Goal: Check status: Check status

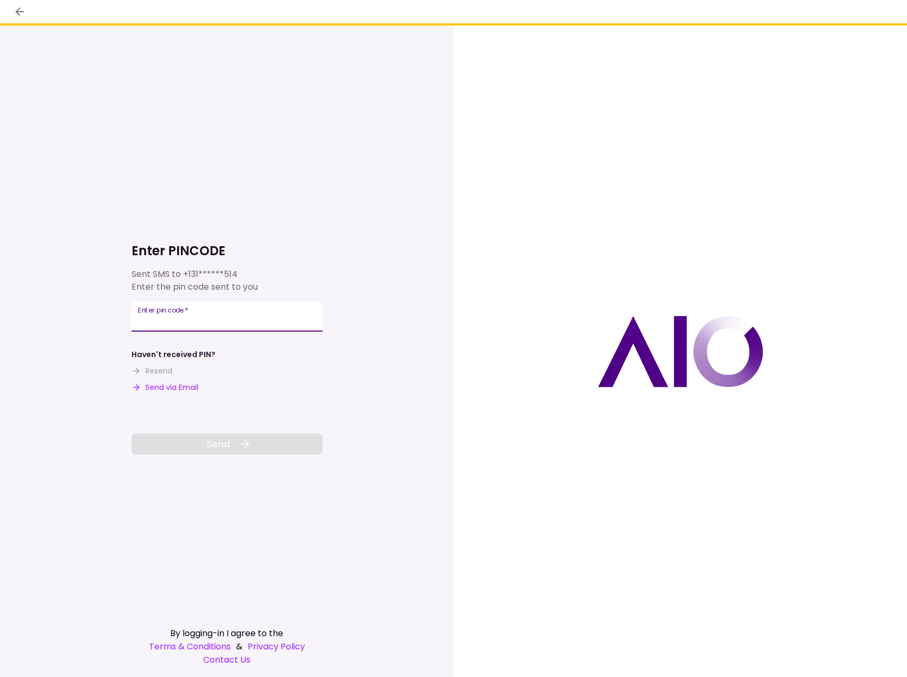
click at [175, 309] on div "Enter pin code   *" at bounding box center [227, 317] width 191 height 30
type input "******"
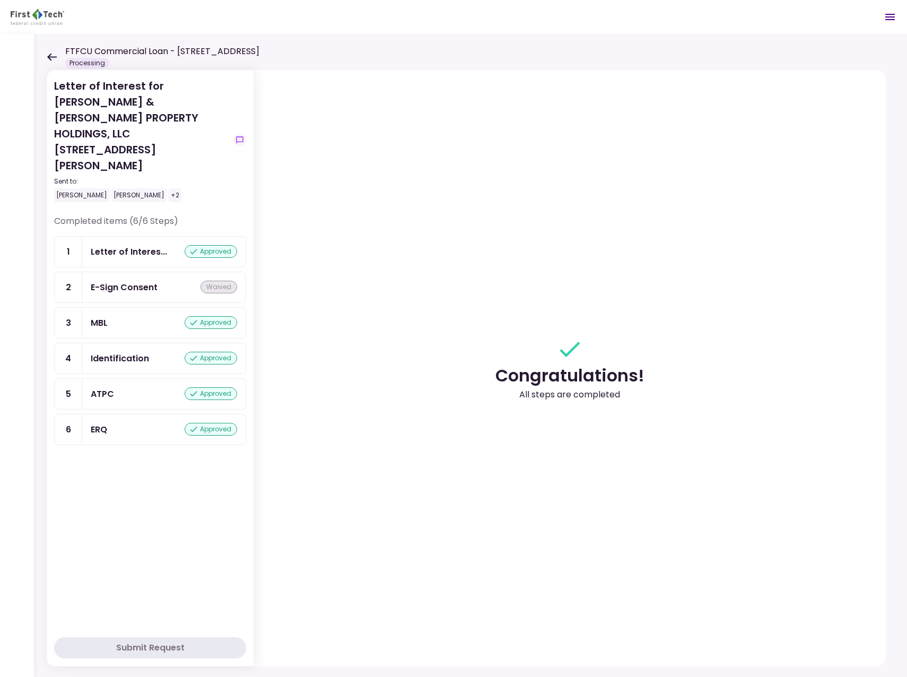
click at [54, 57] on icon at bounding box center [52, 56] width 10 height 7
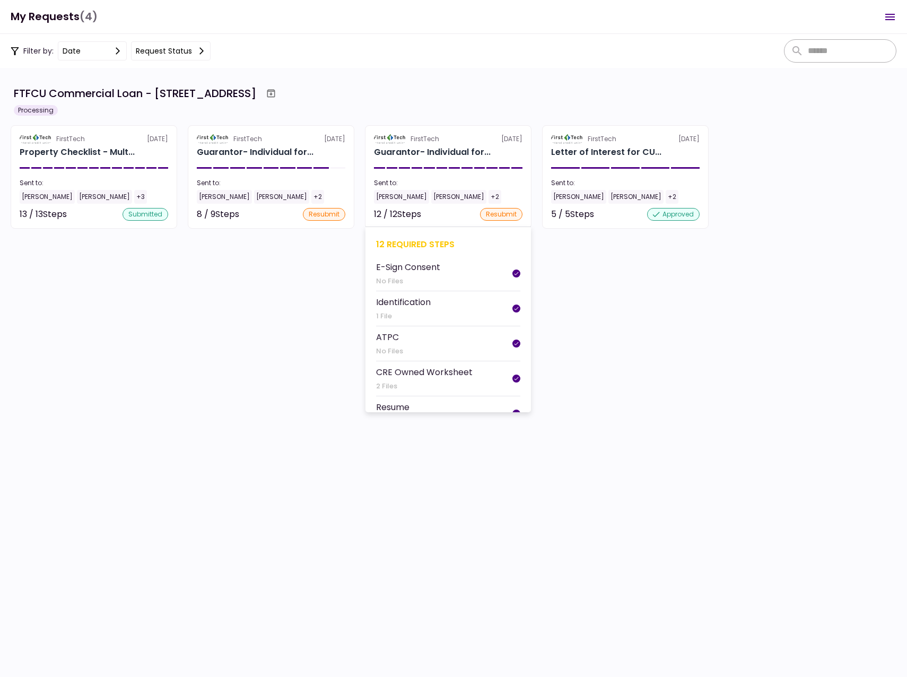
click at [396, 197] on div "[PERSON_NAME]" at bounding box center [401, 197] width 55 height 14
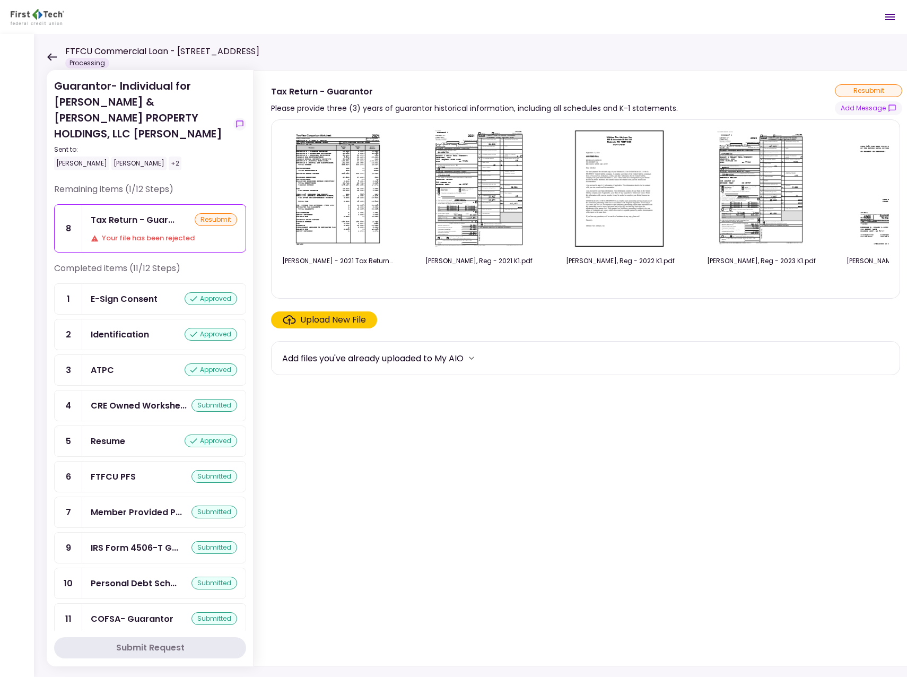
click at [144, 576] on div "Personal Debt Sch..." at bounding box center [134, 582] width 86 height 13
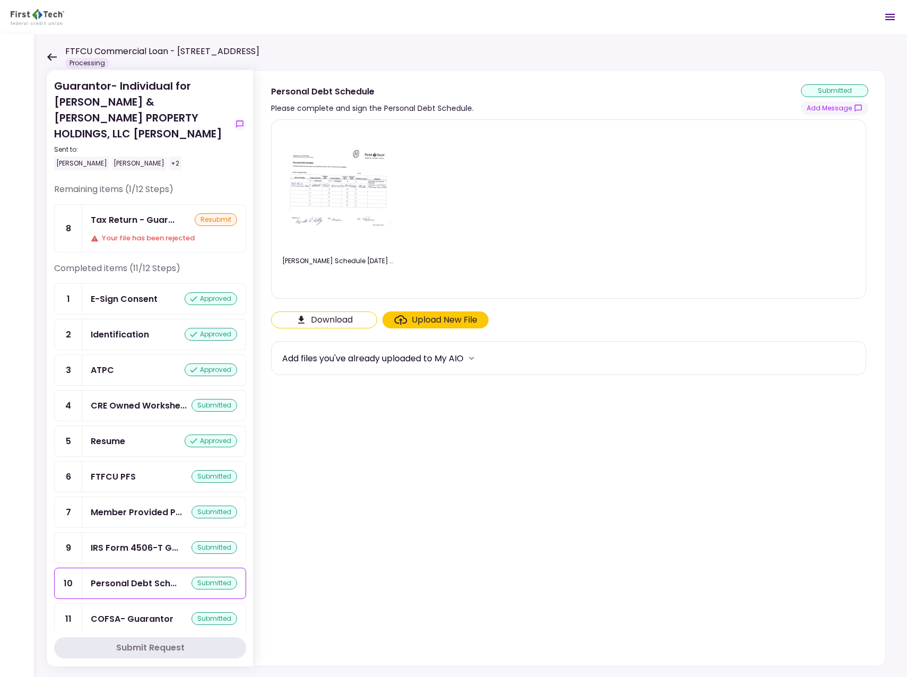
click at [331, 192] on img at bounding box center [338, 189] width 106 height 82
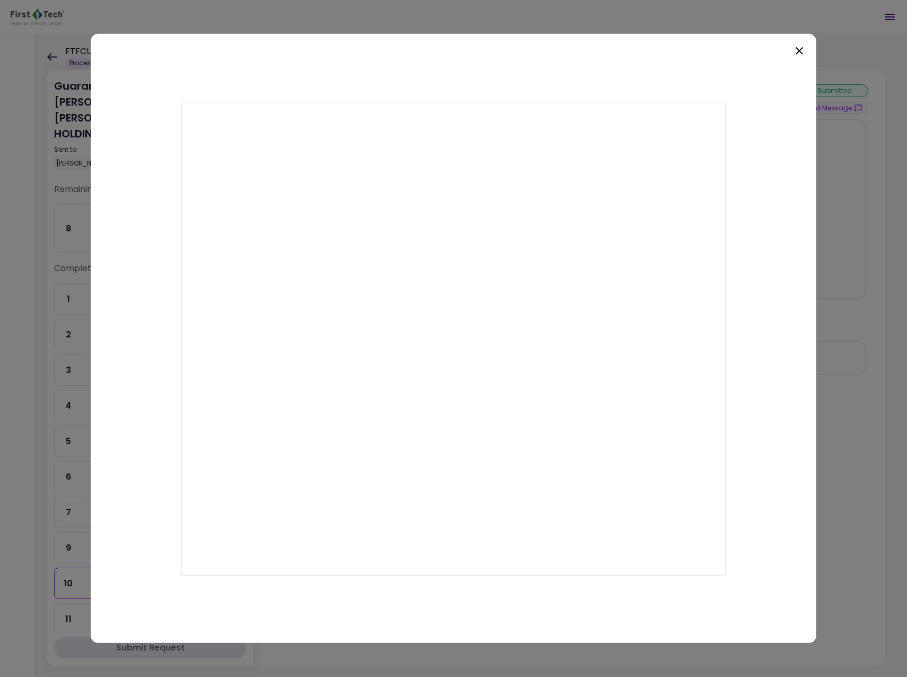
click at [801, 49] on icon at bounding box center [798, 50] width 7 height 7
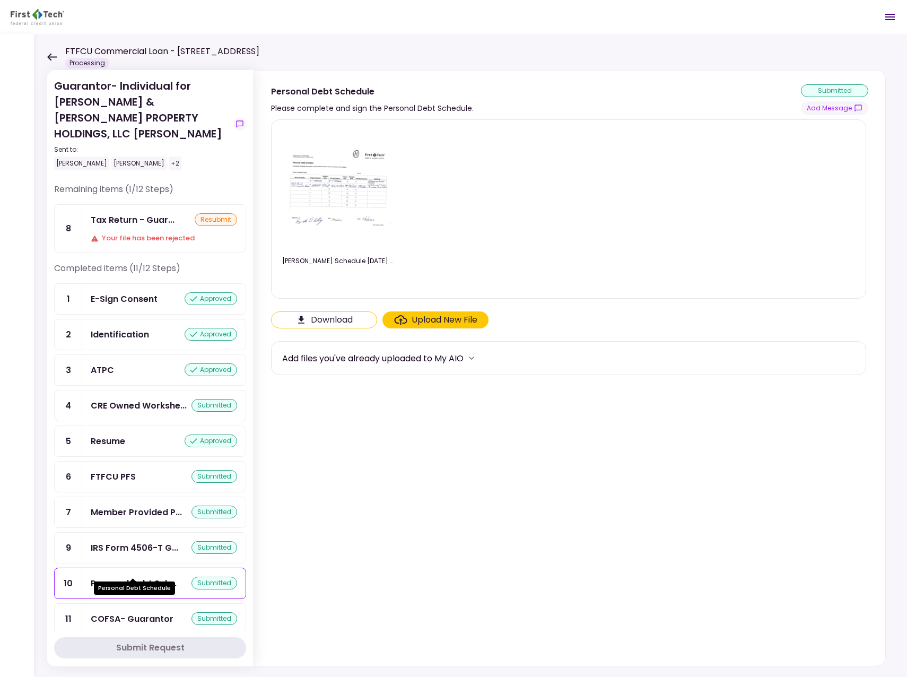
click at [144, 576] on div "Personal Debt Sch..." at bounding box center [134, 582] width 86 height 13
click at [388, 164] on img at bounding box center [338, 189] width 106 height 82
